Goal: Task Accomplishment & Management: Use online tool/utility

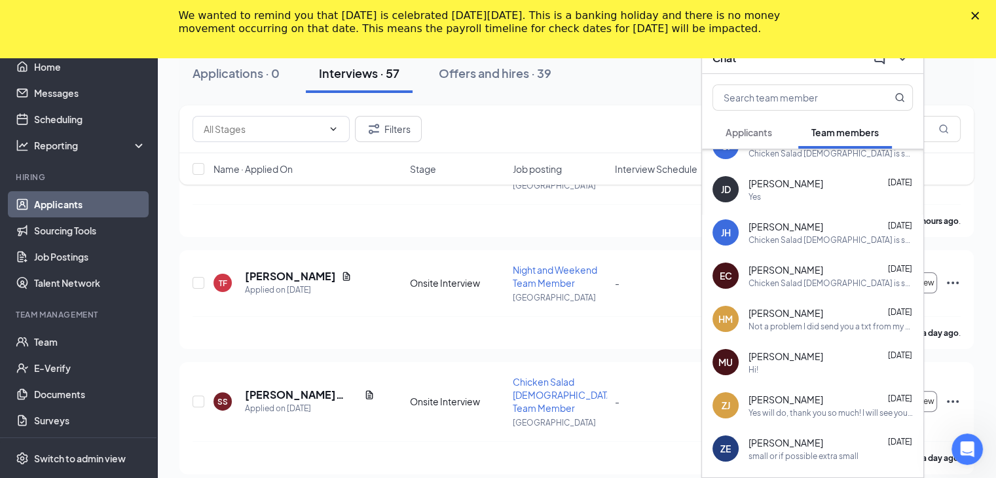
scroll to position [131, 0]
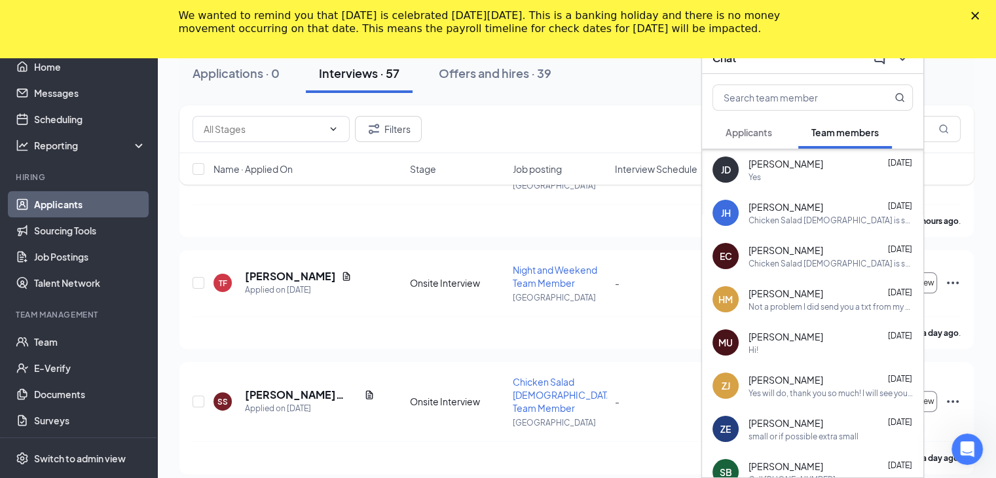
click at [659, 14] on polygon "Close" at bounding box center [975, 16] width 8 height 8
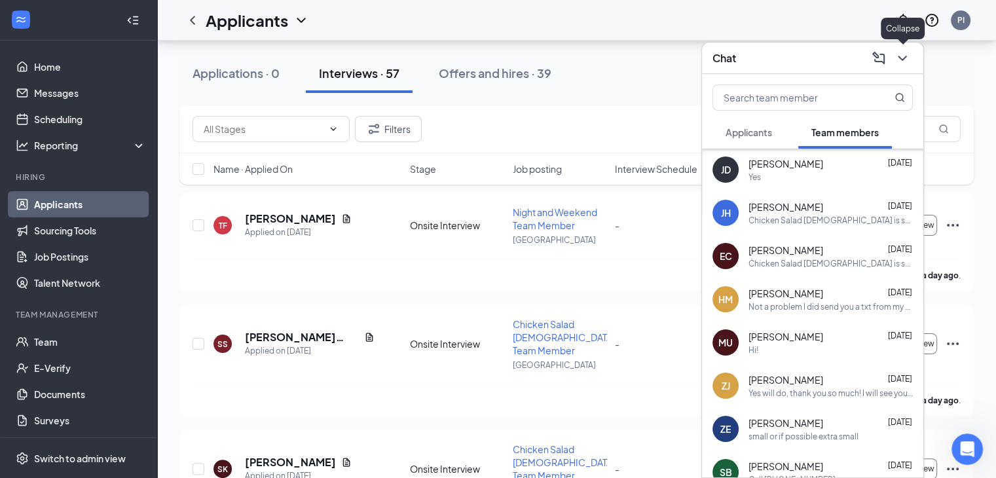
click at [659, 55] on icon "ChevronDown" at bounding box center [903, 58] width 16 height 16
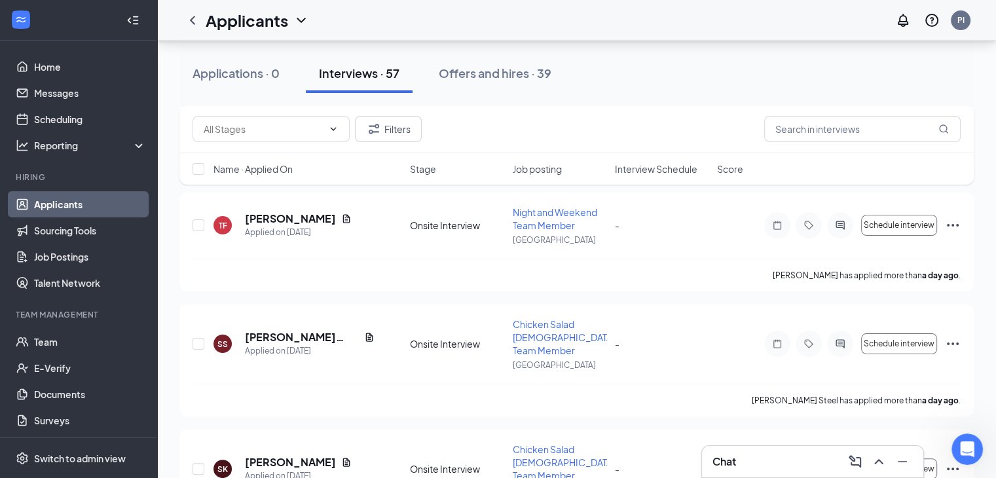
scroll to position [0, 0]
click at [500, 326] on div "SS [PERSON_NAME] Steel Applied on [DATE] Onsite Interview Chicken Salad [DEMOGR…" at bounding box center [577, 351] width 768 height 66
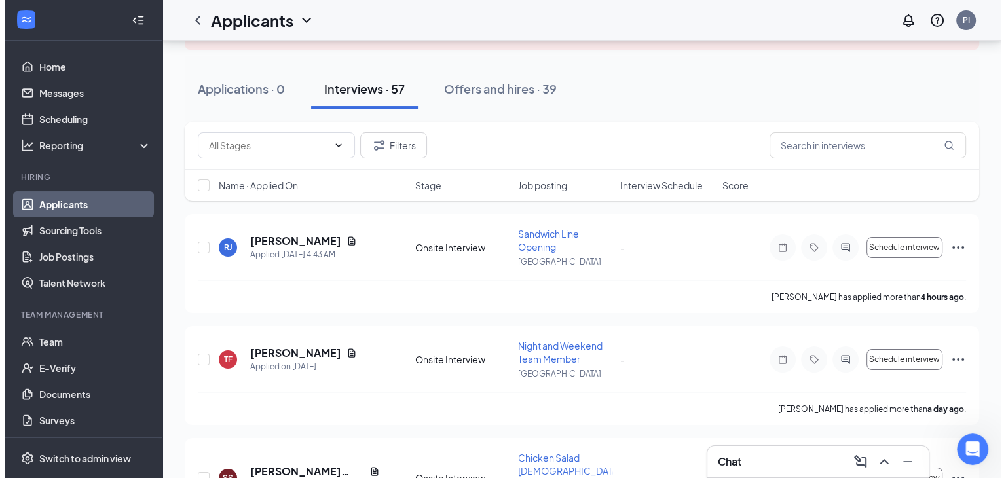
scroll to position [105, 0]
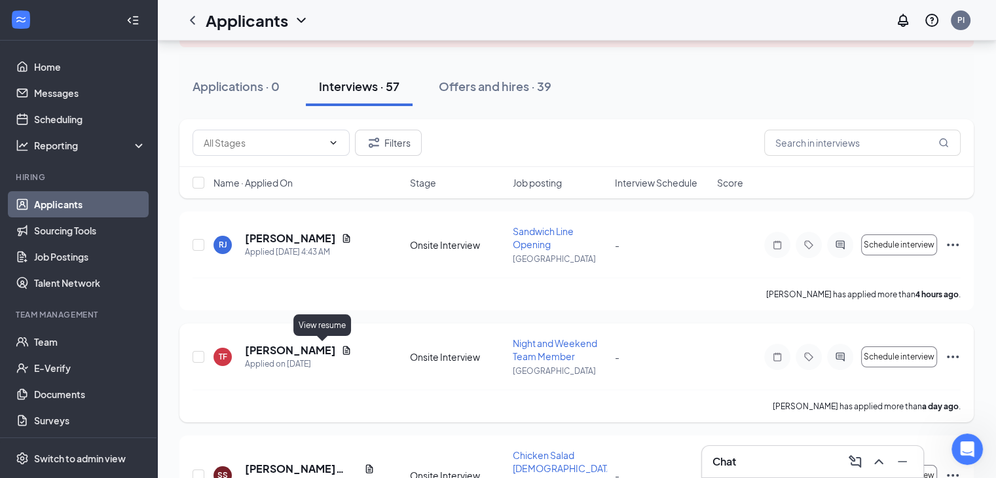
click at [343, 350] on icon "Document" at bounding box center [346, 350] width 7 height 9
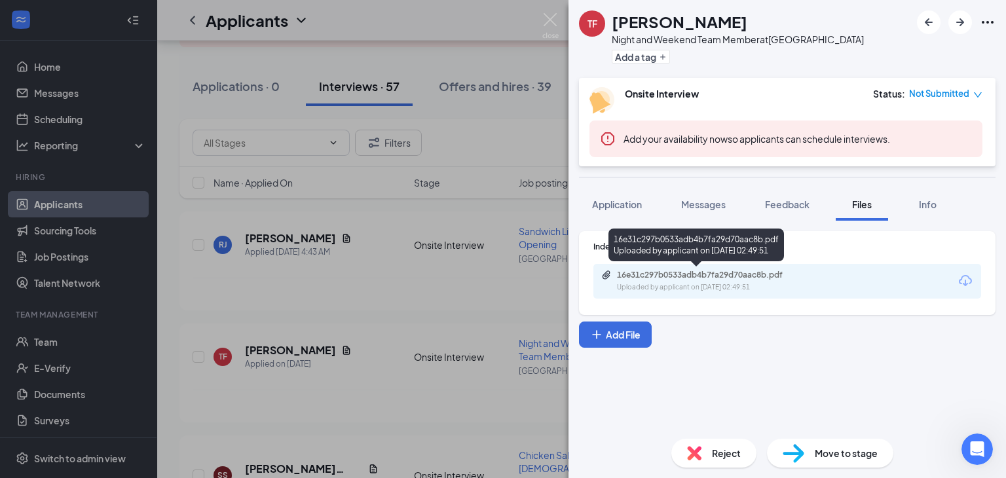
click at [659, 274] on div "16e31c297b0533adb4b7fa29d70aac8b.pdf" at bounding box center [708, 275] width 183 height 10
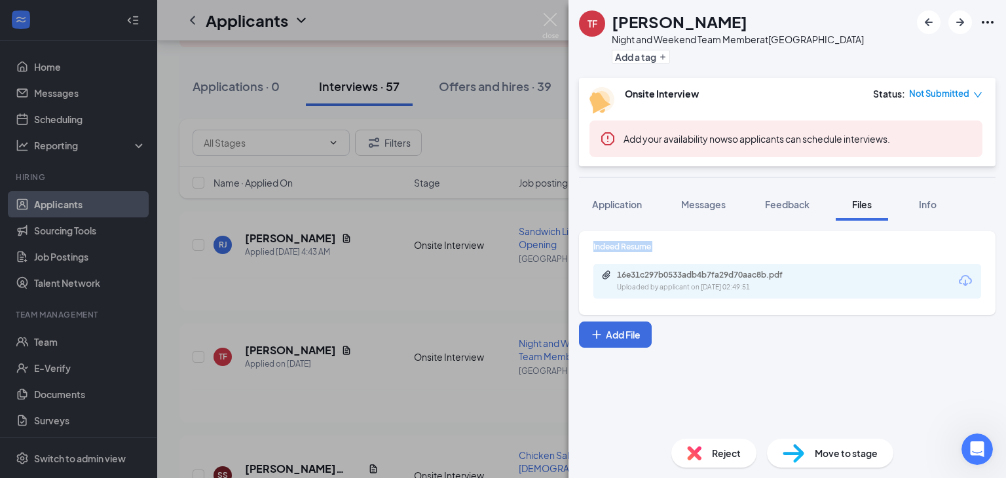
drag, startPoint x: 367, startPoint y: 270, endPoint x: 316, endPoint y: 239, distance: 60.0
click at [316, 239] on div "TF [PERSON_NAME] Night and Weekend Team Member at [GEOGRAPHIC_DATA] Add a tag O…" at bounding box center [503, 239] width 1006 height 478
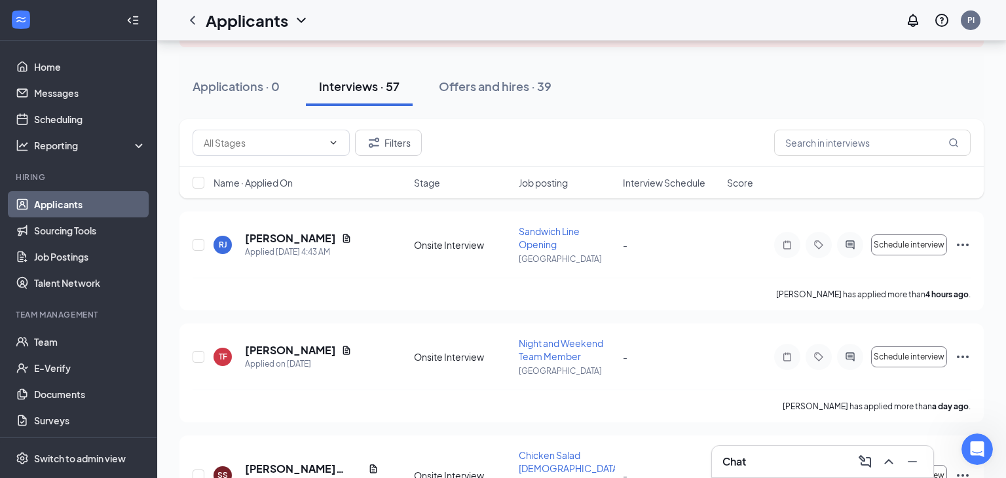
click at [341, 239] on icon "Document" at bounding box center [346, 238] width 10 height 10
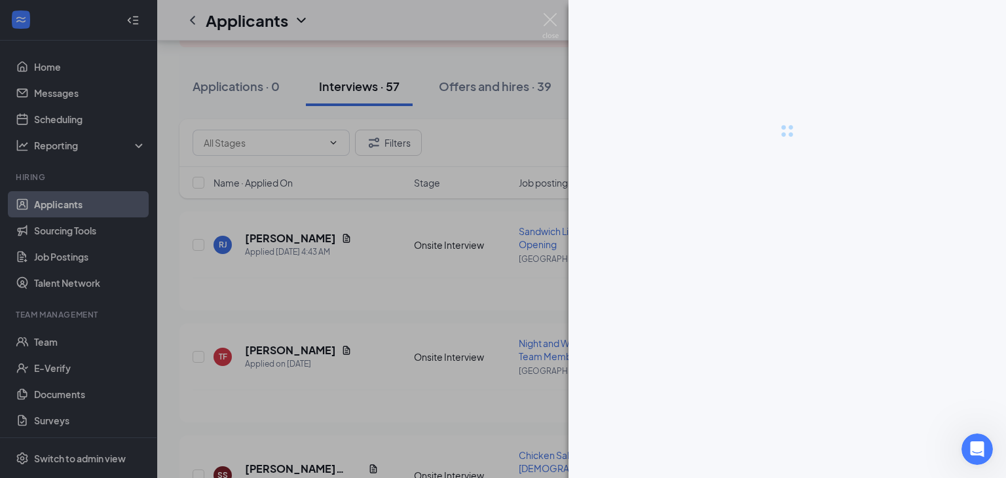
click at [316, 239] on div at bounding box center [503, 239] width 1006 height 478
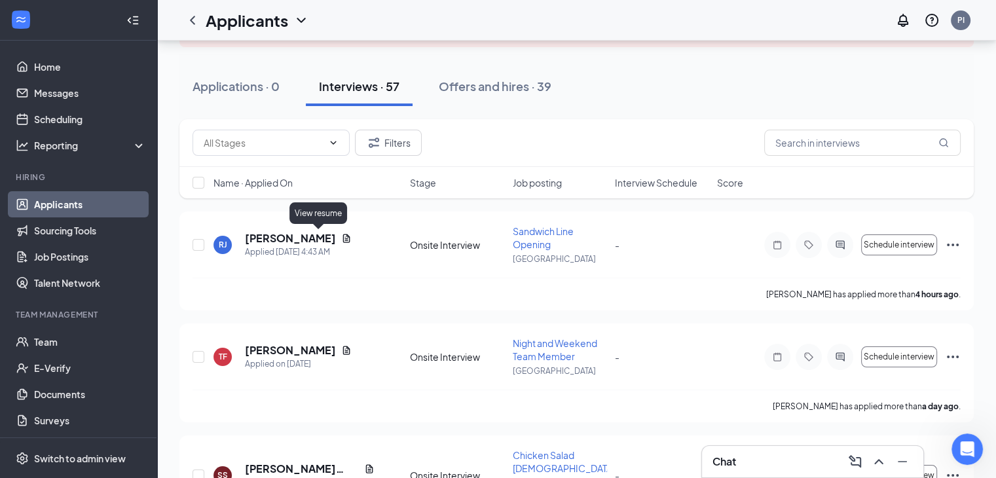
click at [341, 239] on icon "Document" at bounding box center [346, 238] width 10 height 10
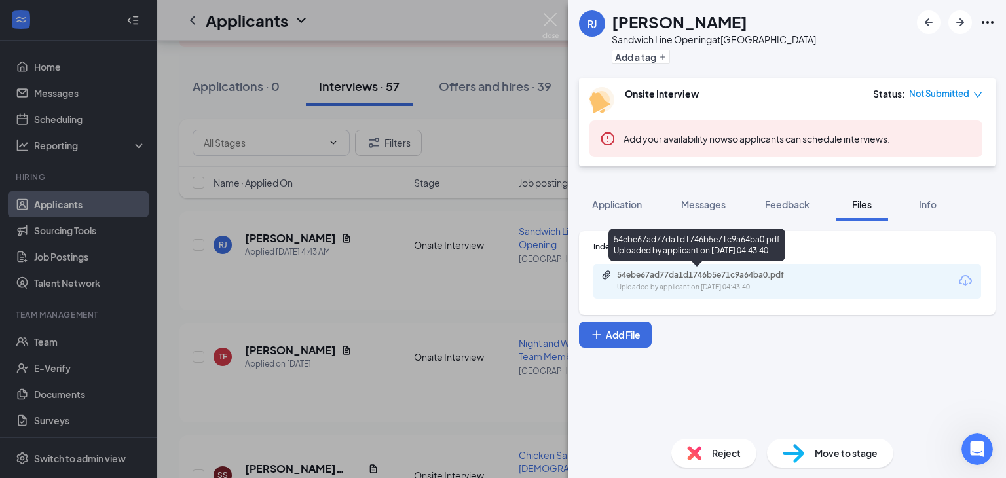
click at [653, 282] on div "Uploaded by applicant on [DATE] 04:43:40" at bounding box center [715, 287] width 196 height 10
